Goal: Register for event/course

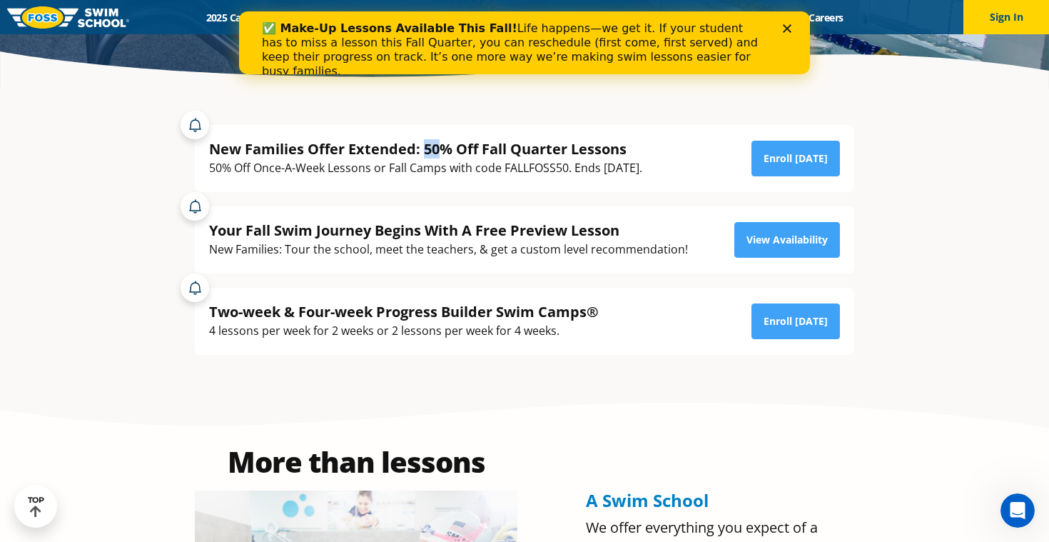
drag, startPoint x: 426, startPoint y: 148, endPoint x: 442, endPoint y: 148, distance: 16.4
click at [442, 148] on div "New Families Offer Extended: 50% Off Fall Quarter Lessons" at bounding box center [425, 148] width 433 height 19
click at [454, 163] on div "50% Off Once-A-Week Lessons or Fall Camps with code FALLFOSS50. Ends [DATE]." at bounding box center [425, 167] width 433 height 19
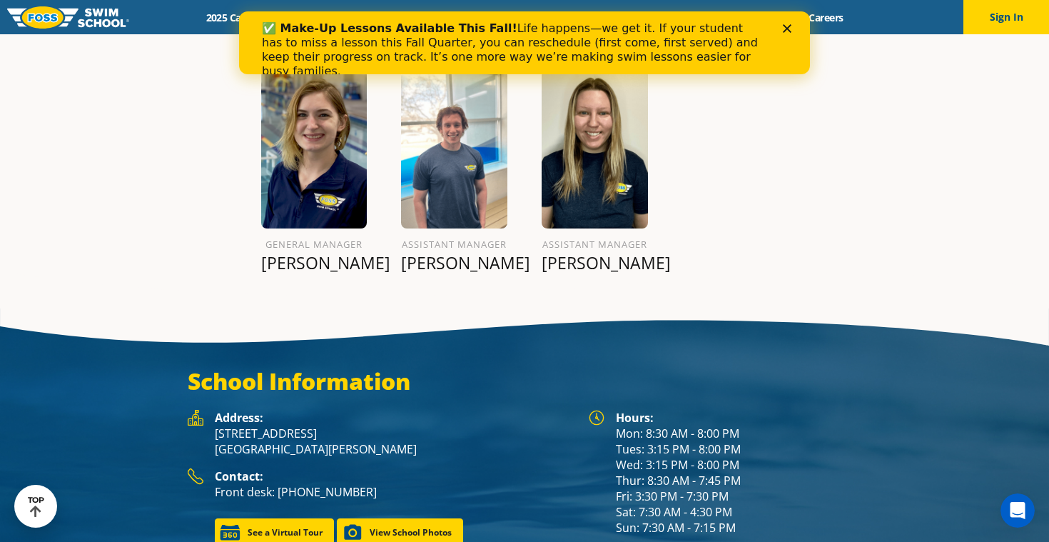
scroll to position [1729, 0]
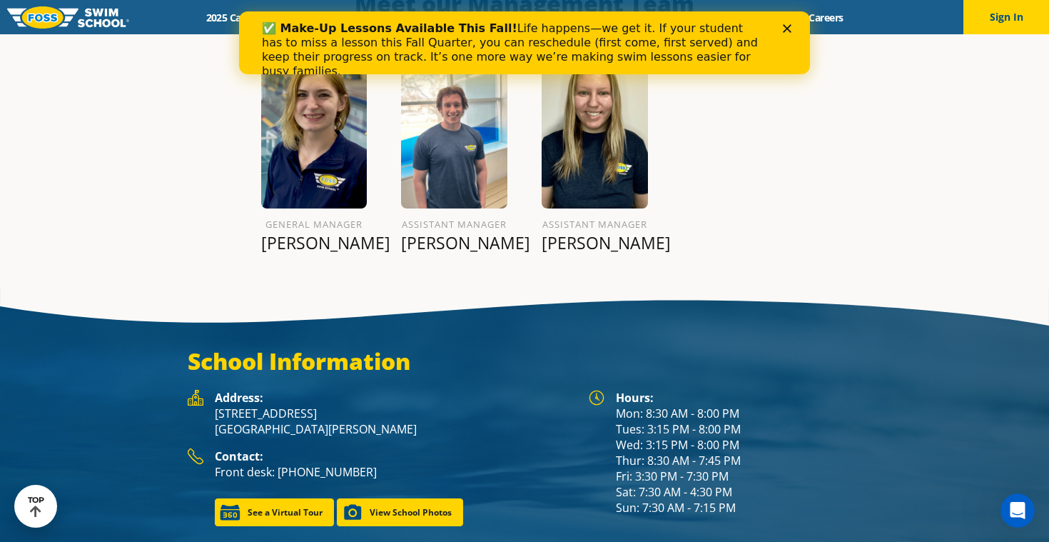
click at [273, 405] on p "1166 University Ave West St. Paul, MN 55104" at bounding box center [395, 420] width 360 height 31
copy p "[STREET_ADDRESS]"
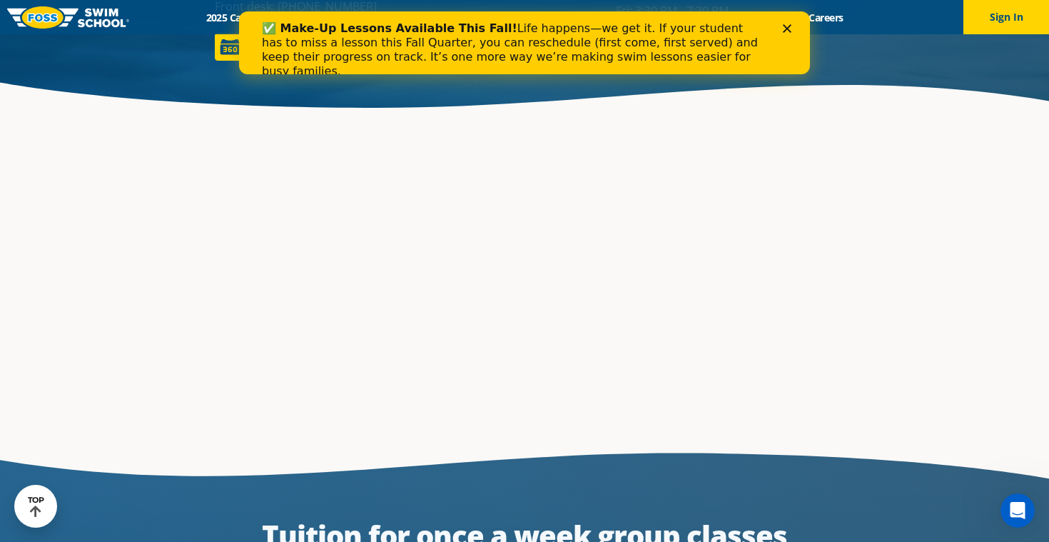
scroll to position [2214, 0]
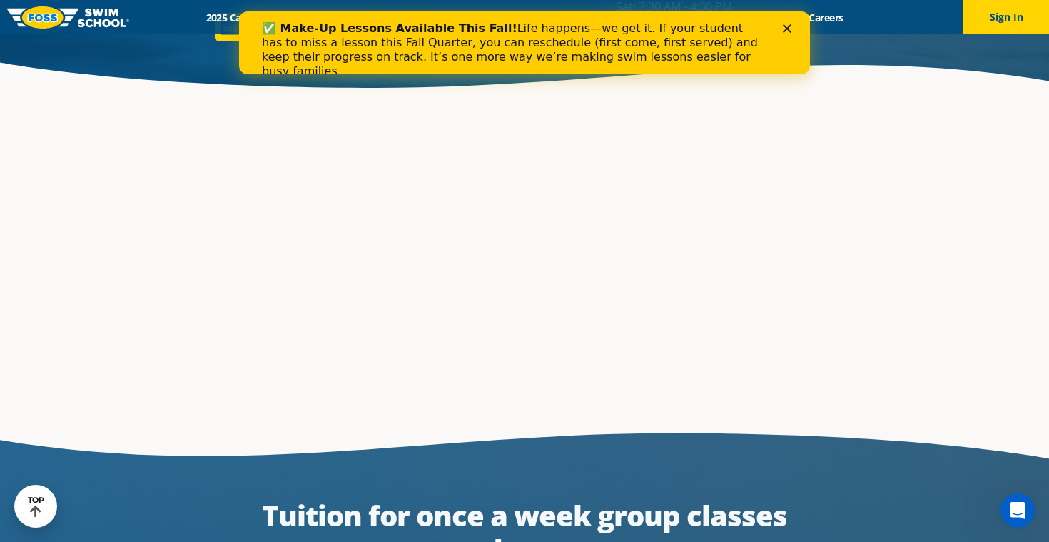
click at [6, 200] on section at bounding box center [524, 260] width 1049 height 321
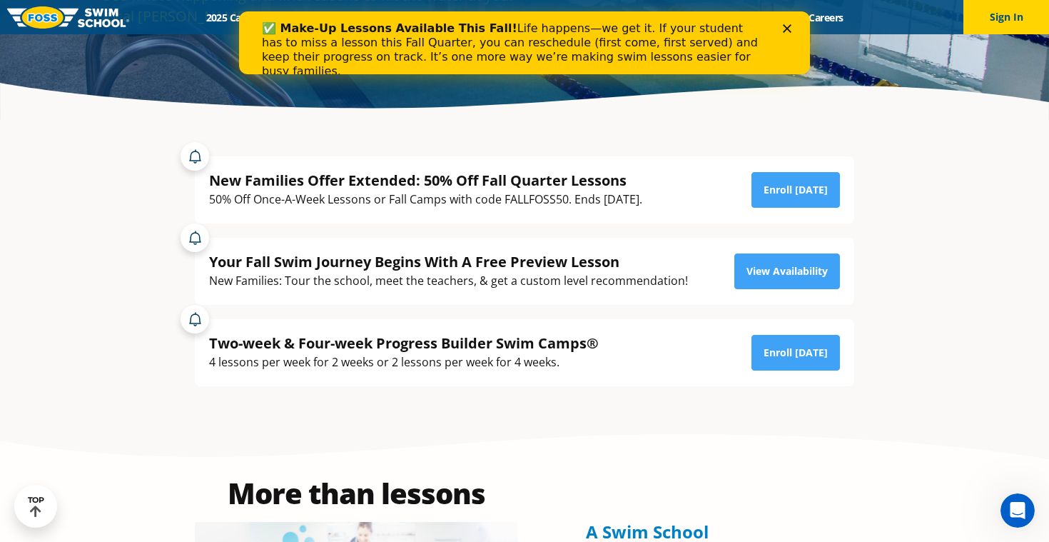
scroll to position [255, 0]
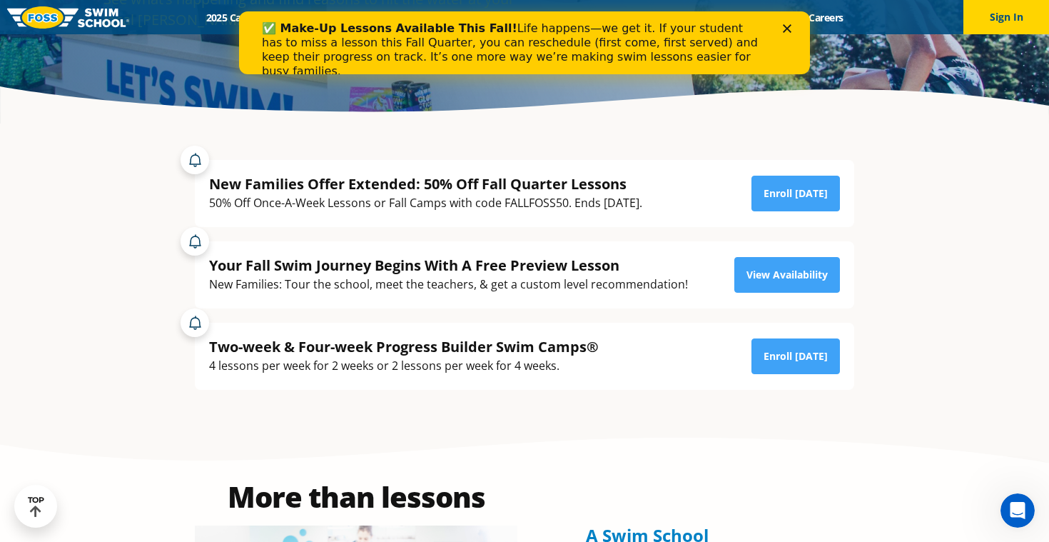
click at [784, 22] on div "✅ Make-Up Lessons Available This Fall! Life happens—we get it. If your student …" at bounding box center [524, 50] width 525 height 66
click at [786, 26] on polygon "Close" at bounding box center [787, 28] width 9 height 9
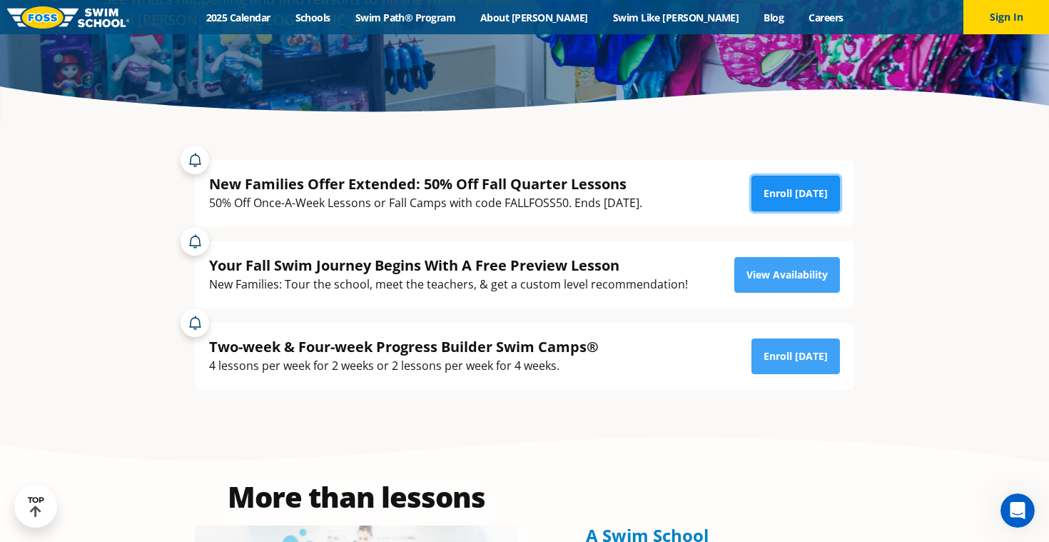
click at [784, 196] on link "Enroll [DATE]" at bounding box center [795, 194] width 88 height 36
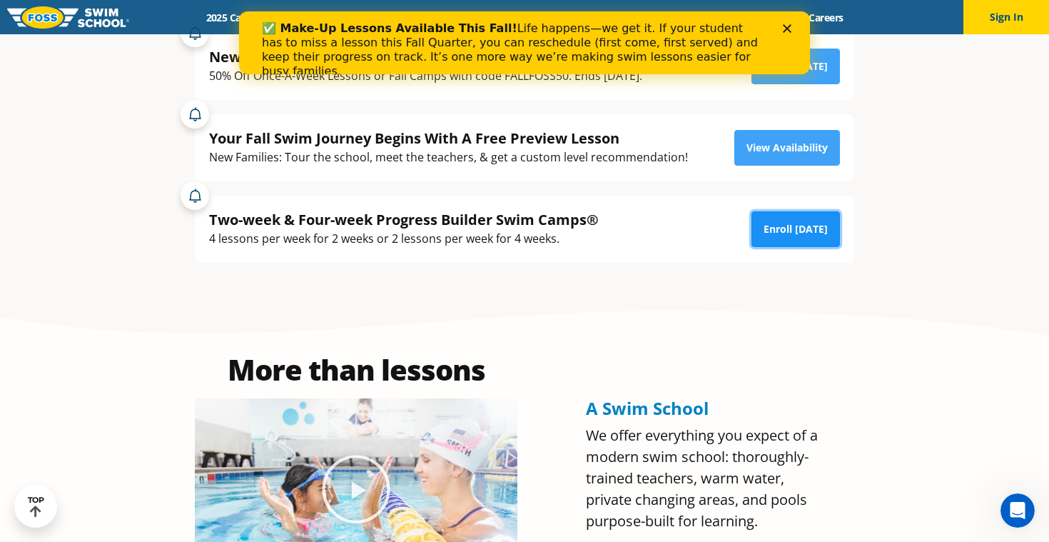
click at [804, 229] on link "Enroll [DATE]" at bounding box center [795, 229] width 88 height 36
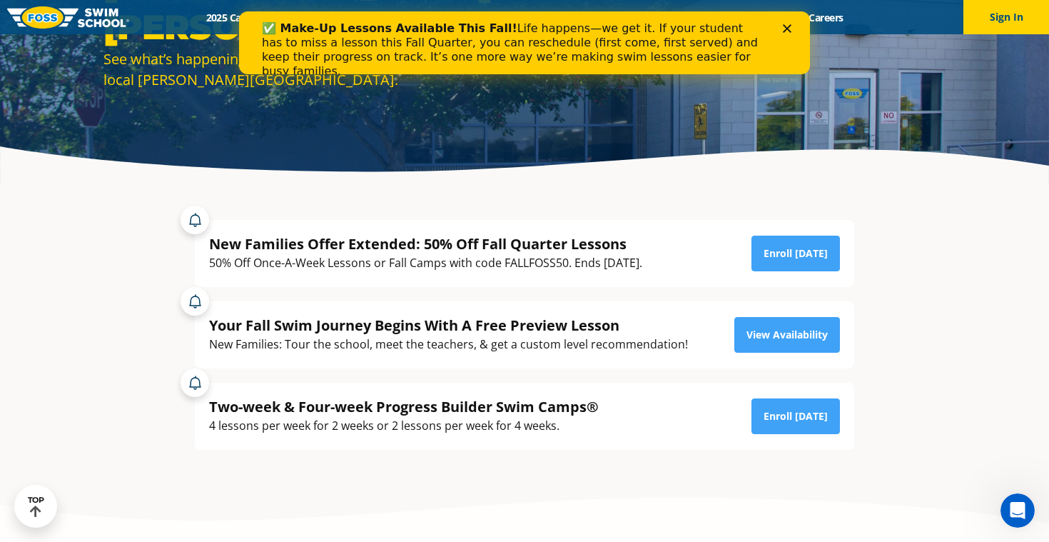
click at [789, 26] on polygon "Close" at bounding box center [787, 28] width 9 height 9
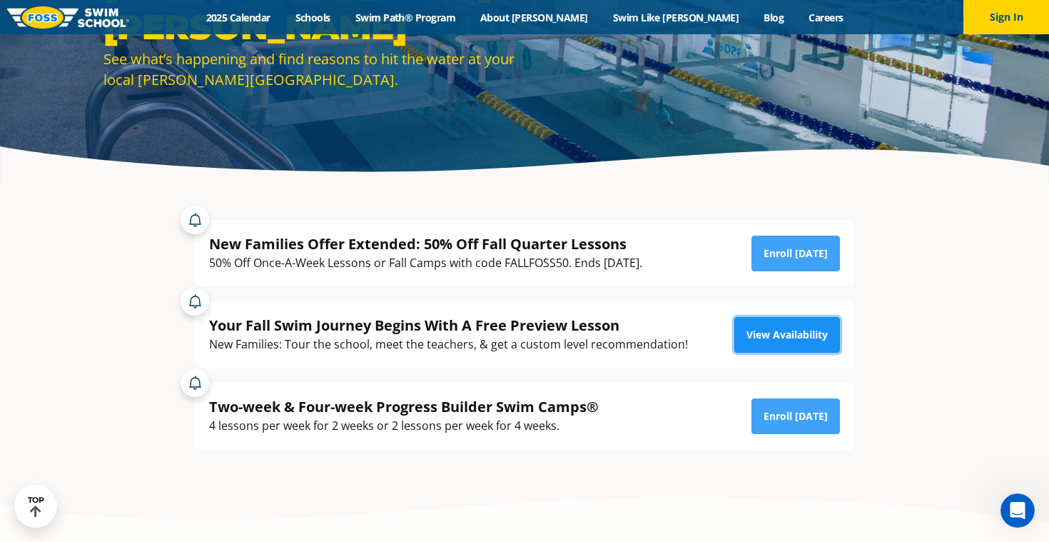
click at [796, 347] on link "View Availability" at bounding box center [787, 335] width 106 height 36
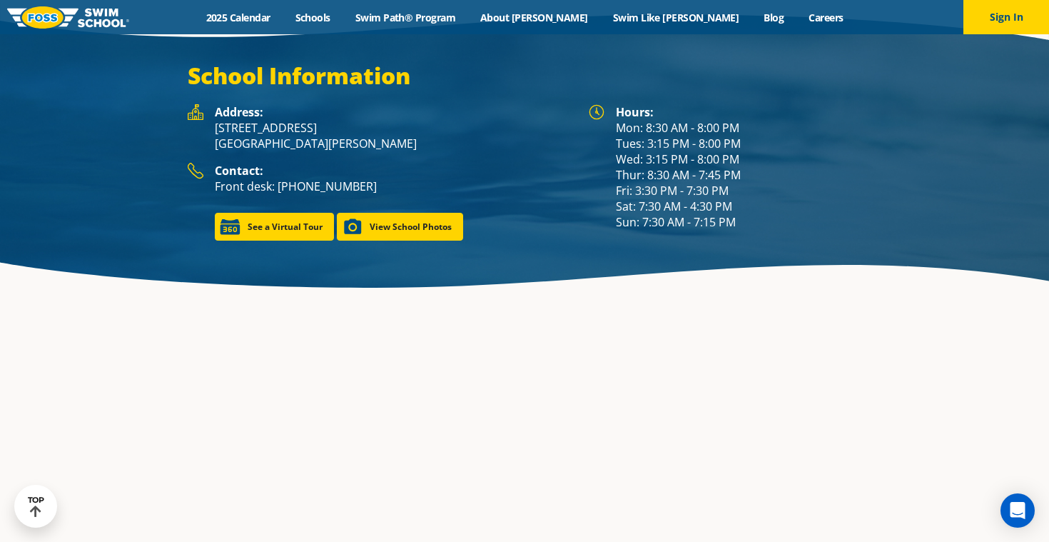
scroll to position [2062, 0]
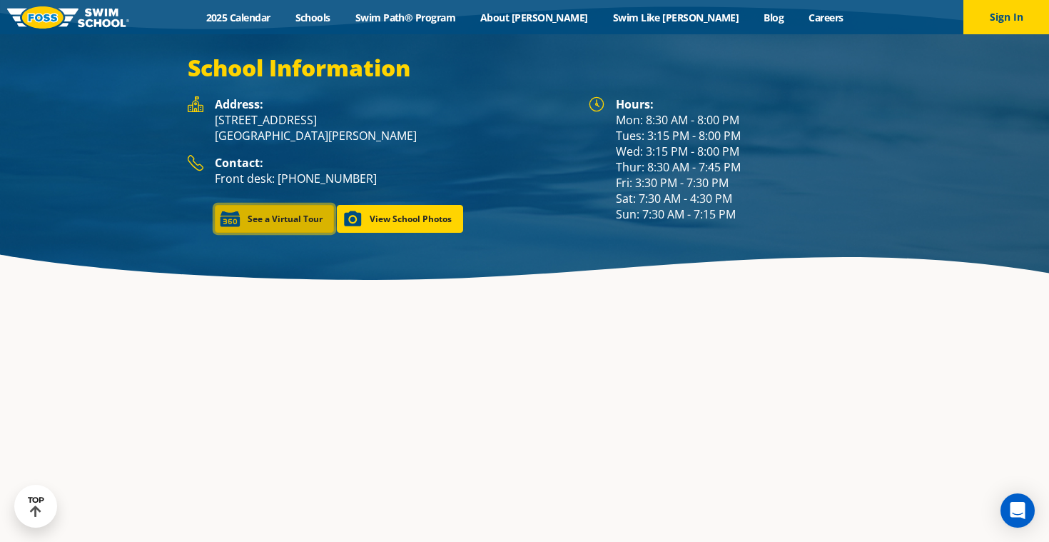
click at [303, 205] on link "See a Virtual Tour" at bounding box center [274, 219] width 119 height 28
